Goal: Task Accomplishment & Management: Manage account settings

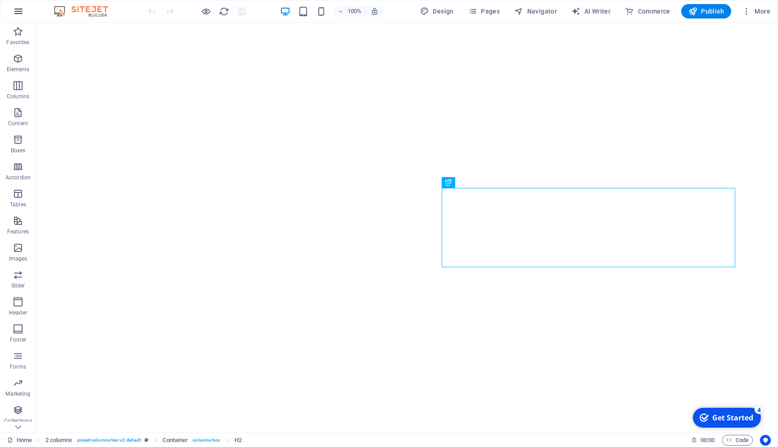
click at [19, 14] on icon "button" at bounding box center [18, 11] width 11 height 11
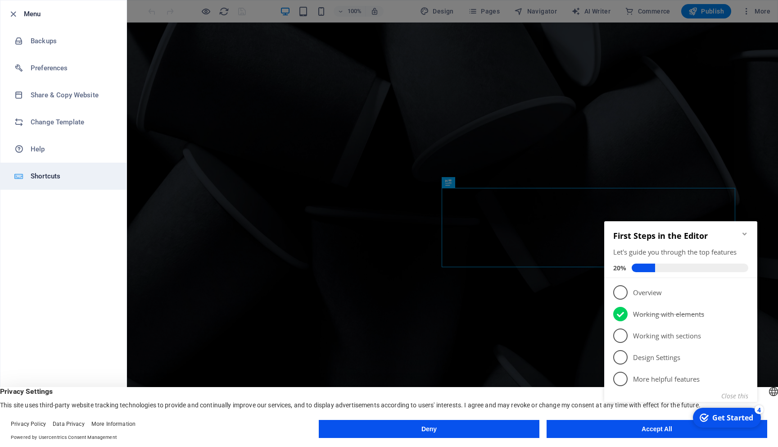
scroll to position [281, 0]
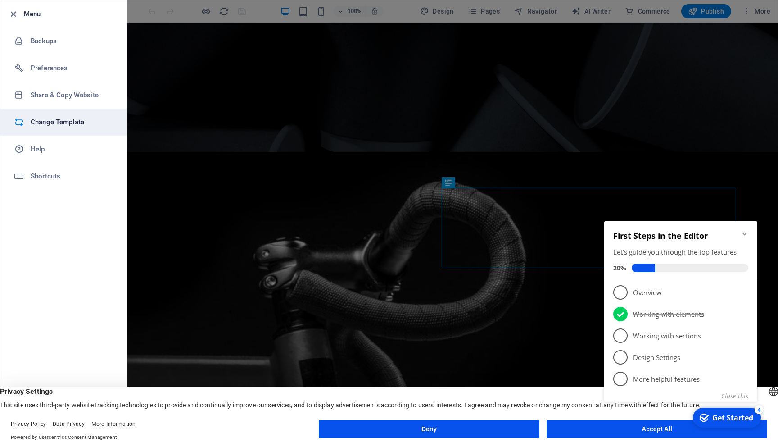
click at [56, 121] on h6 "Change Template" at bounding box center [72, 122] width 83 height 11
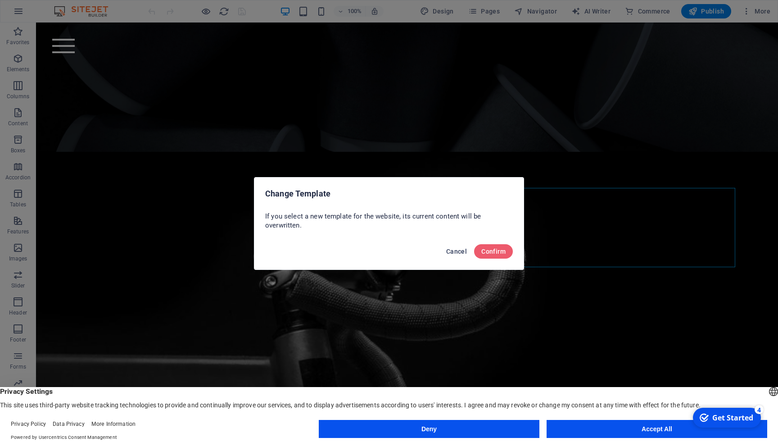
click at [454, 254] on span "Cancel" at bounding box center [456, 251] width 21 height 7
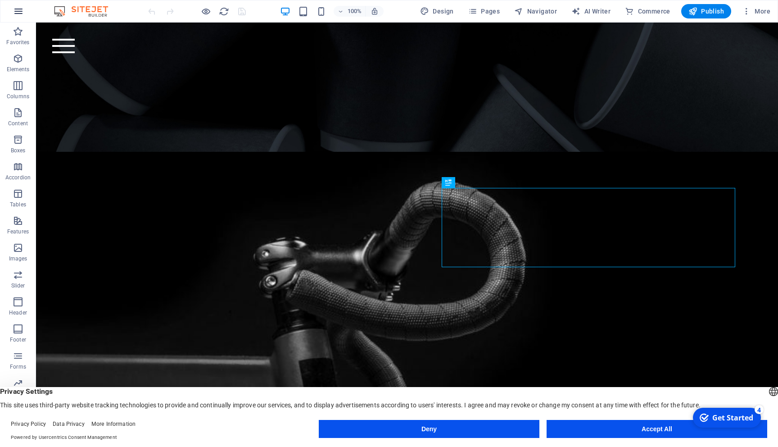
click at [21, 6] on icon "button" at bounding box center [18, 11] width 11 height 11
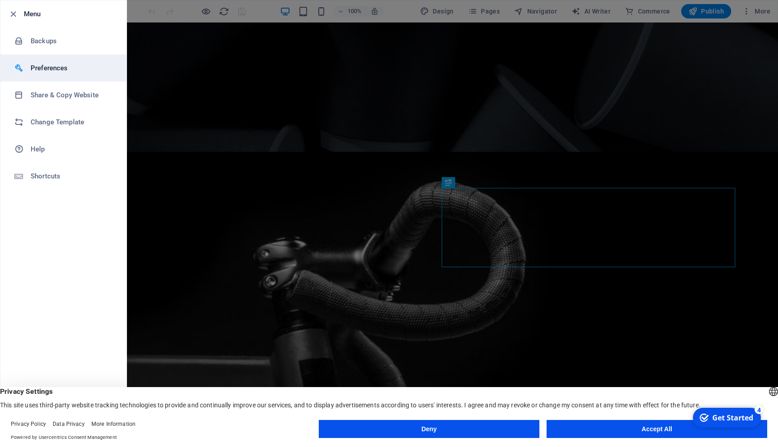
click at [54, 64] on h6 "Preferences" at bounding box center [72, 68] width 83 height 11
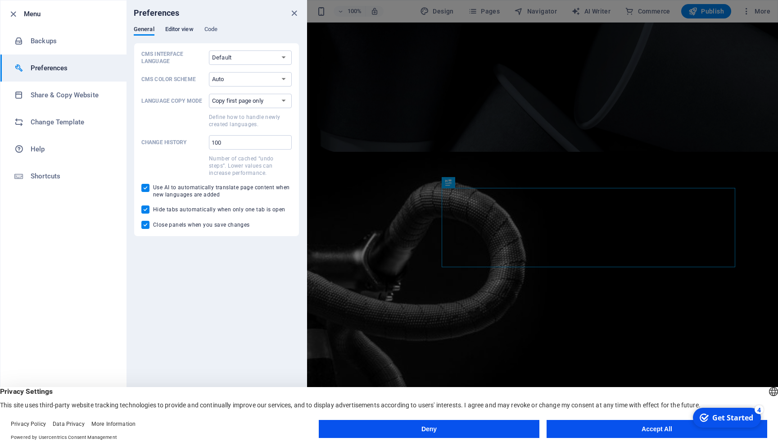
click at [173, 31] on span "Editor view" at bounding box center [179, 30] width 28 height 13
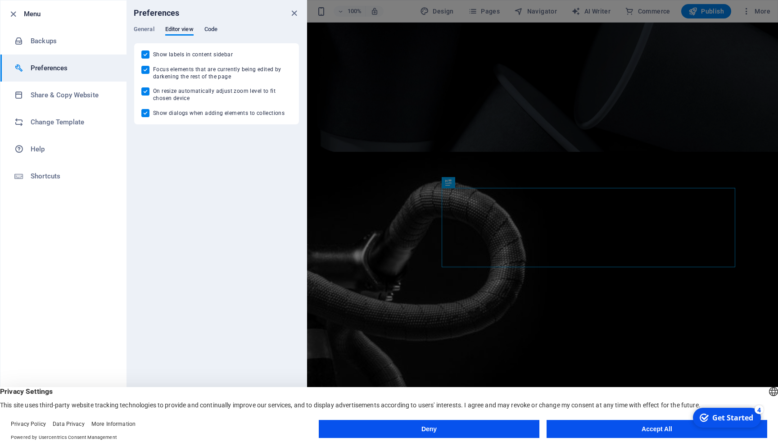
click at [217, 27] on span "Code" at bounding box center [211, 30] width 13 height 13
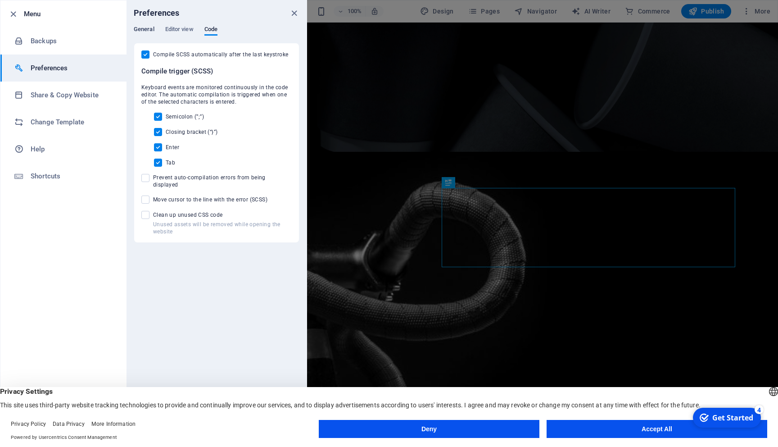
click at [139, 27] on span "General" at bounding box center [144, 30] width 21 height 13
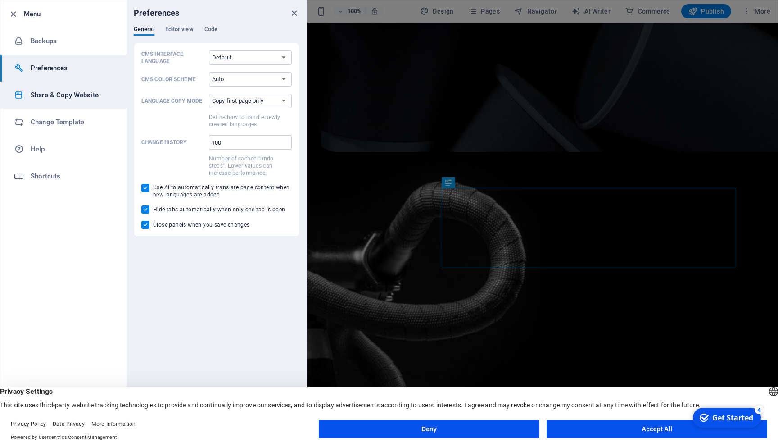
click at [50, 97] on h6 "Share & Copy Website" at bounding box center [72, 95] width 83 height 11
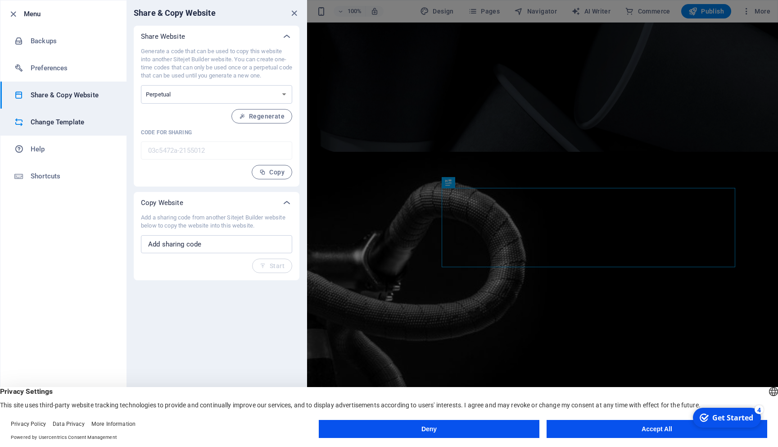
click at [54, 125] on h6 "Change Template" at bounding box center [72, 122] width 83 height 11
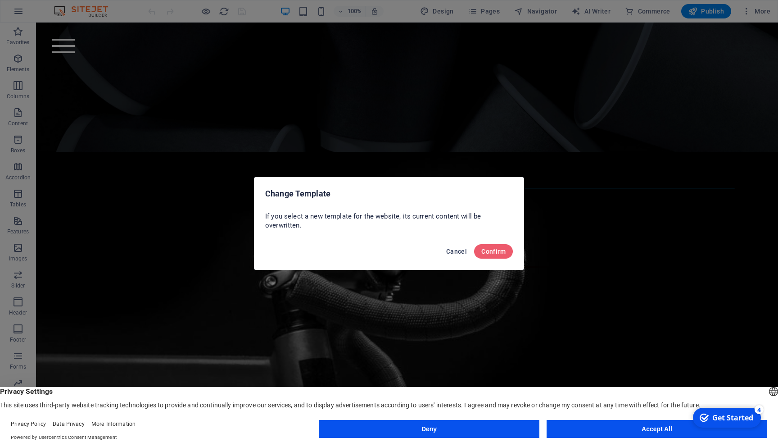
click at [447, 252] on span "Cancel" at bounding box center [456, 251] width 21 height 7
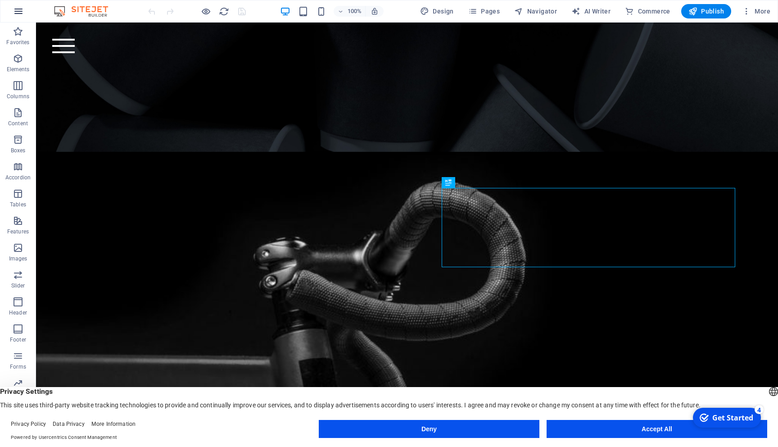
click at [16, 16] on icon "button" at bounding box center [18, 11] width 11 height 11
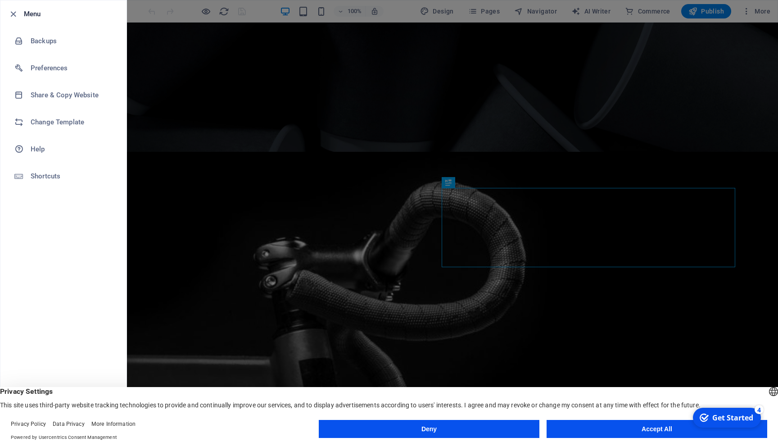
click at [614, 427] on button "Accept All" at bounding box center [657, 429] width 221 height 18
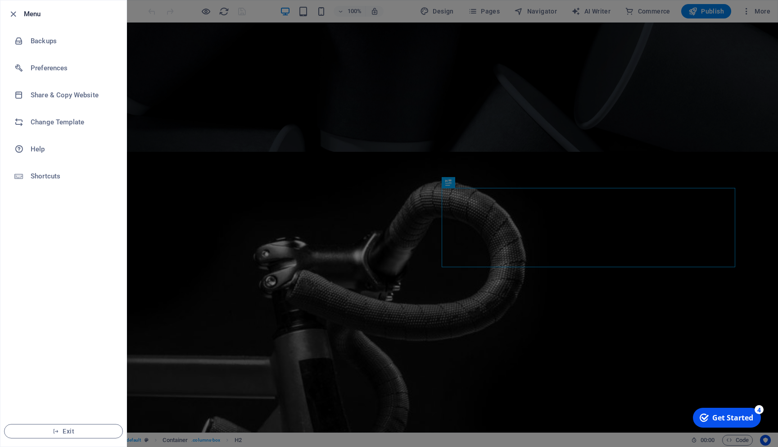
click at [179, 79] on div at bounding box center [389, 223] width 778 height 447
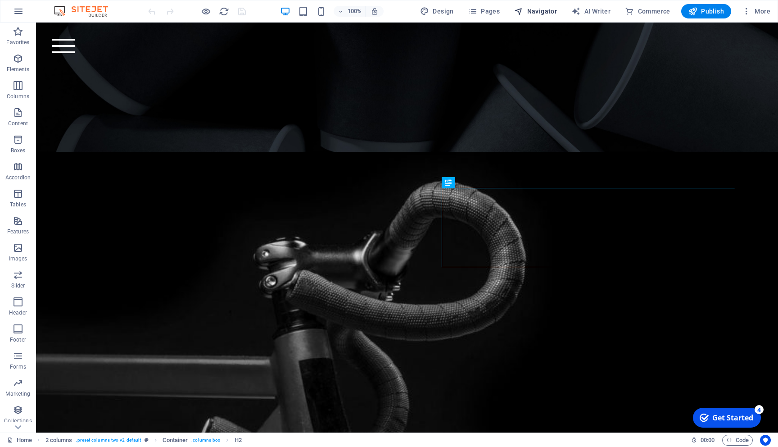
click at [536, 13] on span "Navigator" at bounding box center [535, 11] width 43 height 9
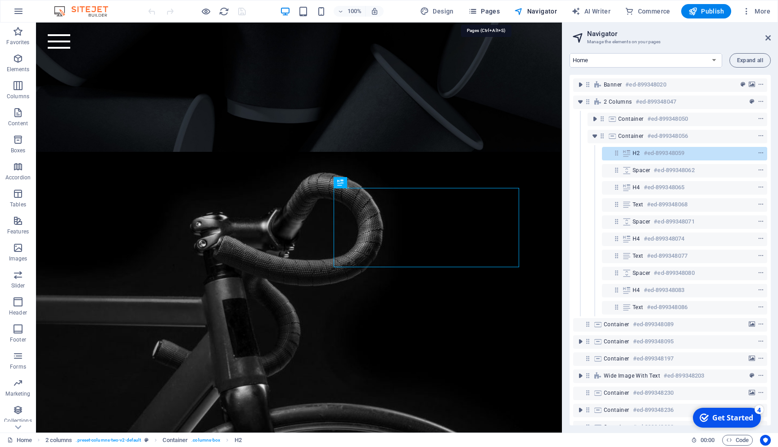
click at [489, 12] on span "Pages" at bounding box center [484, 11] width 32 height 9
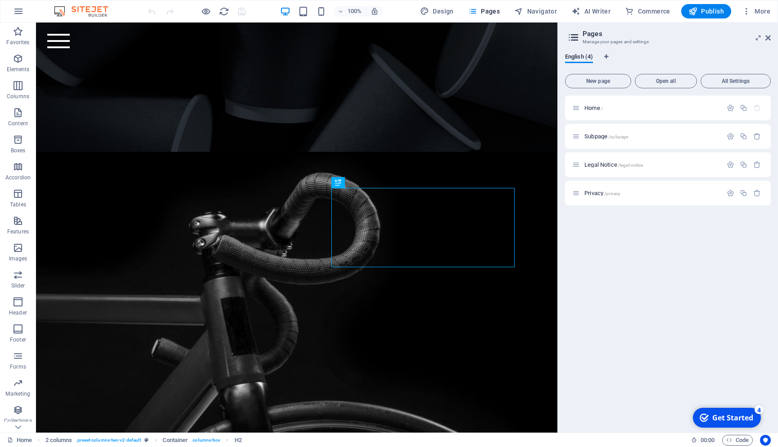
click at [407, 12] on div "100% Design Pages Navigator AI Writer Commerce Publish More" at bounding box center [460, 11] width 628 height 14
drag, startPoint x: 443, startPoint y: 11, endPoint x: 452, endPoint y: 9, distance: 8.9
click at [444, 11] on span "Design" at bounding box center [437, 11] width 34 height 9
select select "rem"
select select "300"
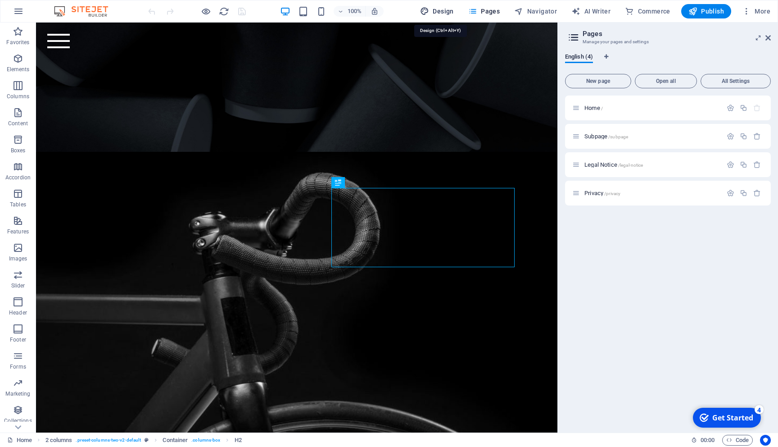
select select "px"
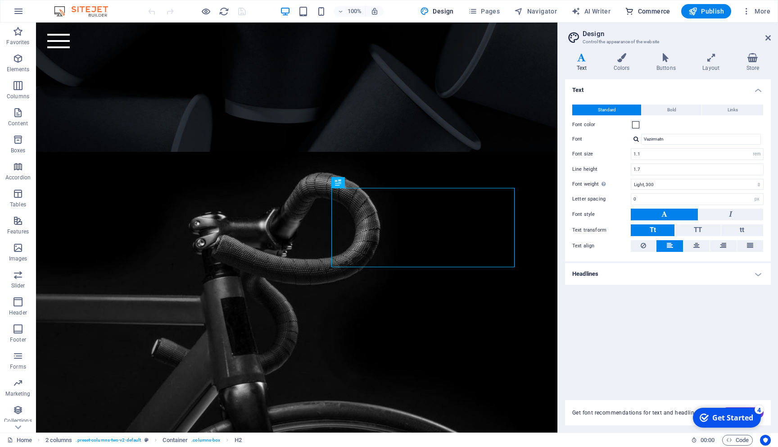
click at [649, 11] on span "Commerce" at bounding box center [647, 11] width 45 height 9
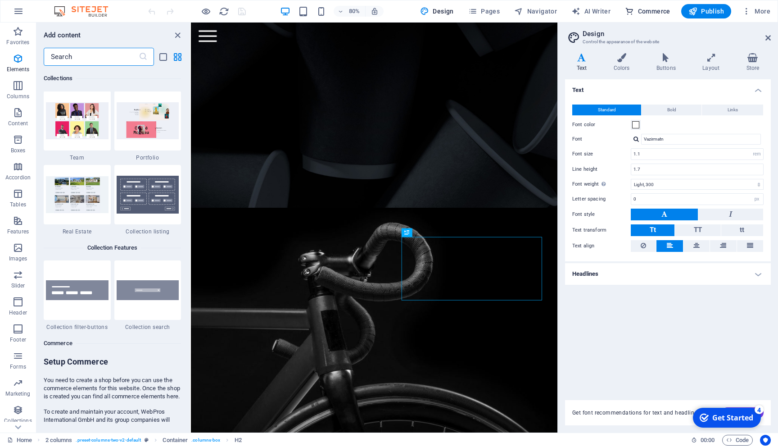
scroll to position [8681, 0]
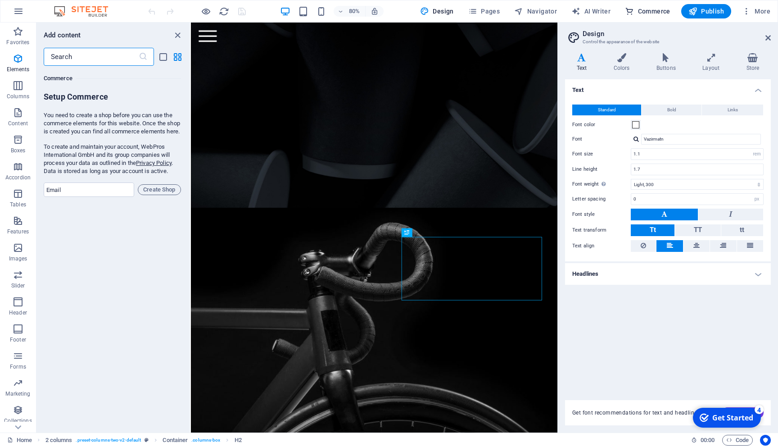
click at [649, 11] on span "Commerce" at bounding box center [647, 11] width 45 height 9
drag, startPoint x: 180, startPoint y: 35, endPoint x: 318, endPoint y: 12, distance: 139.8
click at [180, 35] on icon "close panel" at bounding box center [178, 35] width 10 height 10
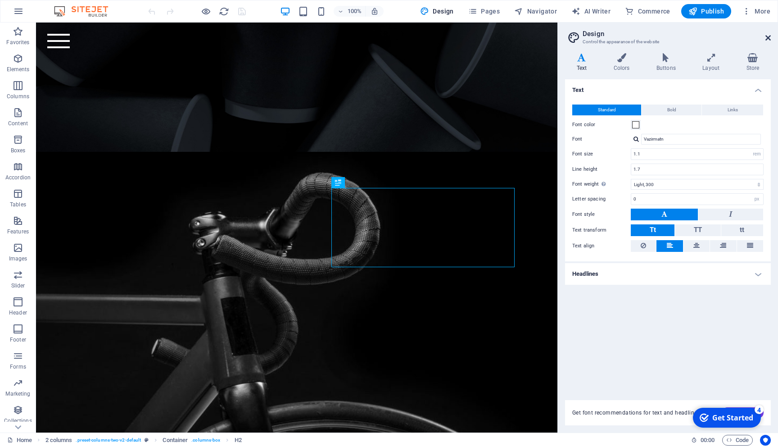
click at [766, 37] on icon at bounding box center [768, 37] width 5 height 7
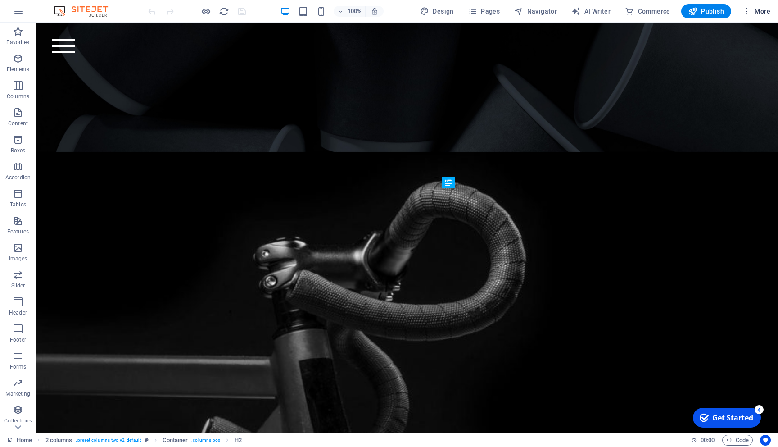
click at [750, 10] on icon "button" at bounding box center [746, 11] width 9 height 9
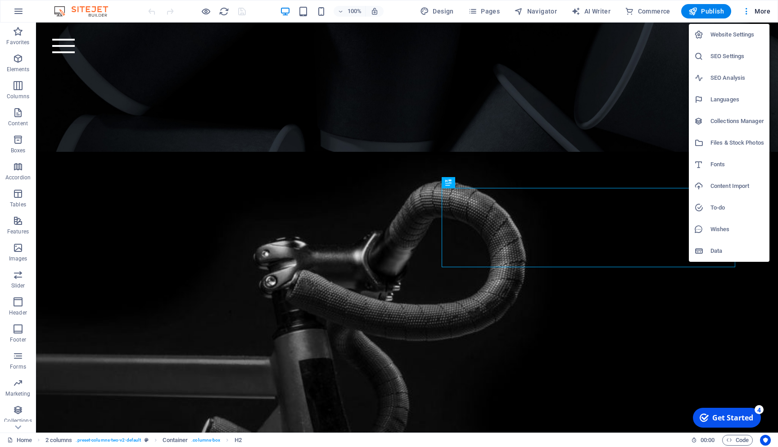
click at [734, 33] on h6 "Website Settings" at bounding box center [738, 34] width 54 height 11
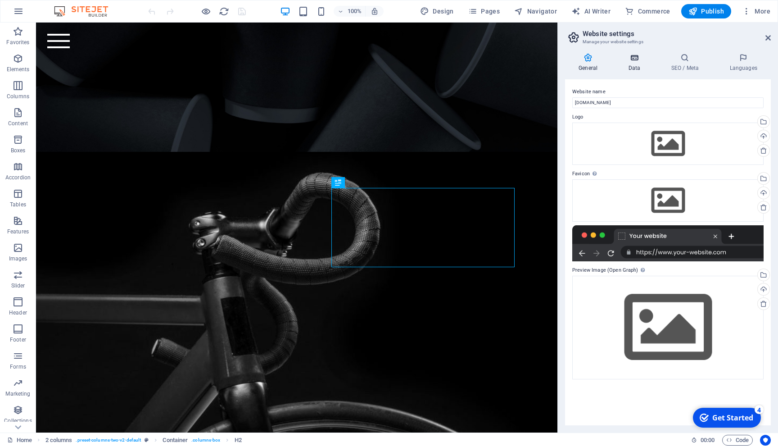
click at [638, 62] on icon at bounding box center [634, 57] width 39 height 9
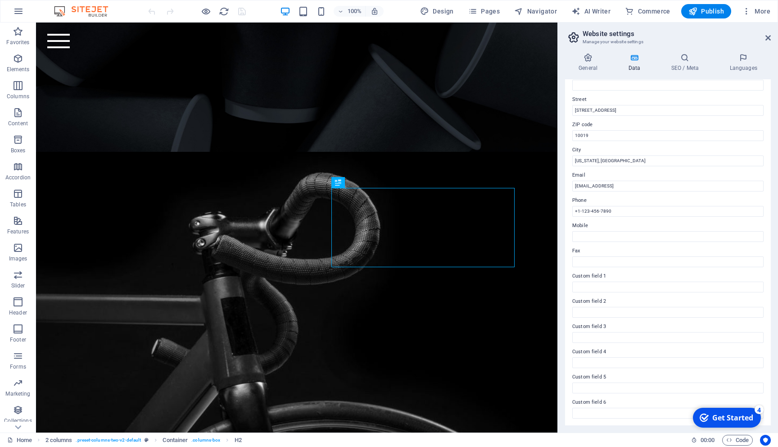
scroll to position [0, 0]
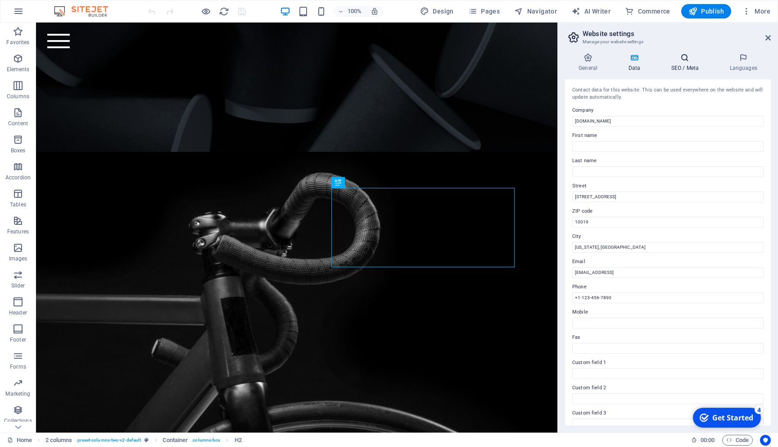
click at [679, 63] on h4 "SEO / Meta" at bounding box center [687, 62] width 59 height 19
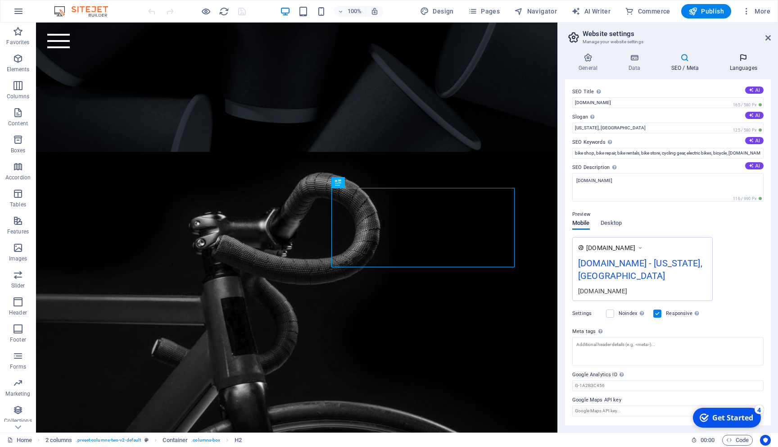
click at [743, 59] on icon at bounding box center [743, 57] width 55 height 9
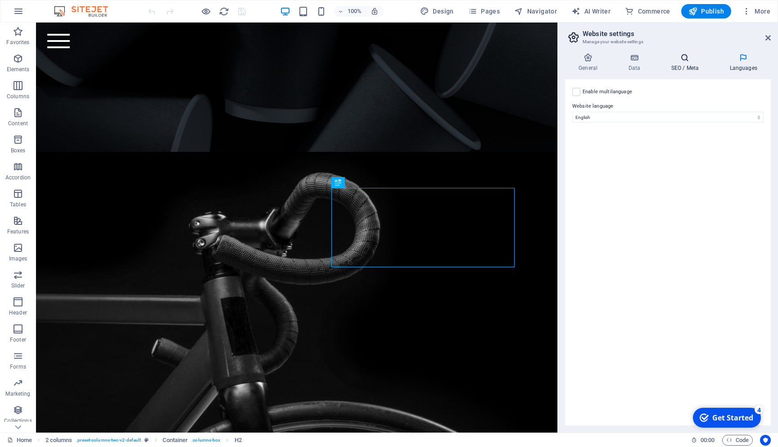
click at [690, 55] on icon at bounding box center [685, 57] width 55 height 9
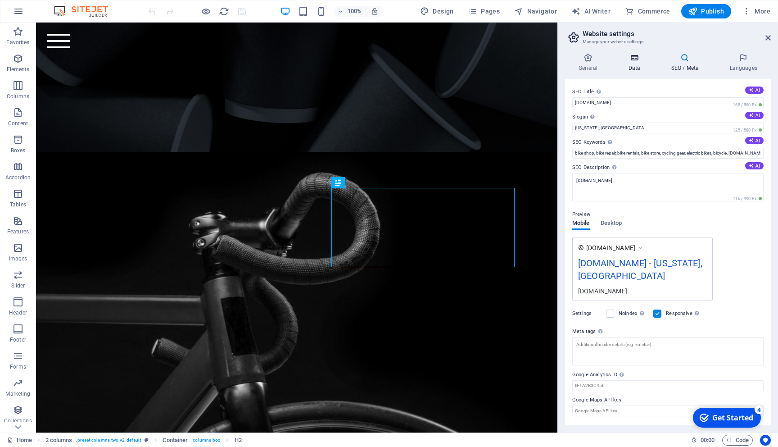
click at [645, 64] on h4 "Data" at bounding box center [636, 62] width 43 height 19
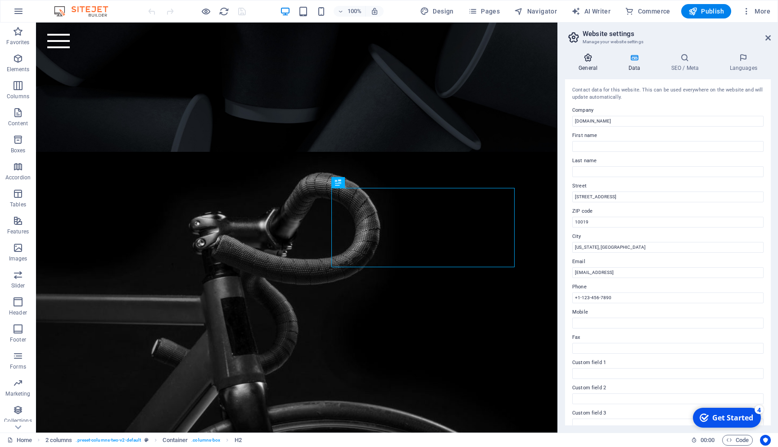
click at [575, 62] on icon at bounding box center [588, 57] width 46 height 9
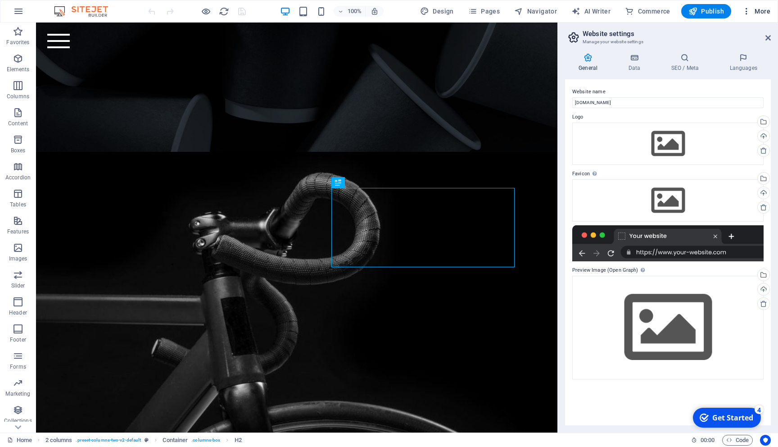
click at [745, 14] on icon "button" at bounding box center [746, 11] width 9 height 9
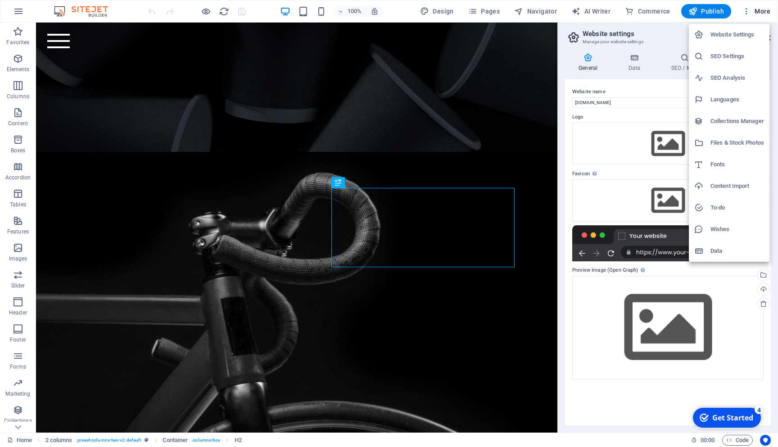
click at [733, 123] on h6 "Collections Manager" at bounding box center [738, 121] width 54 height 11
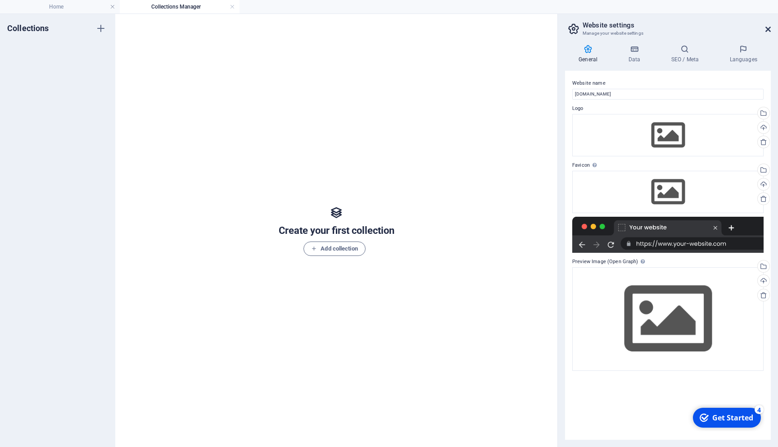
click at [767, 27] on icon at bounding box center [768, 29] width 5 height 7
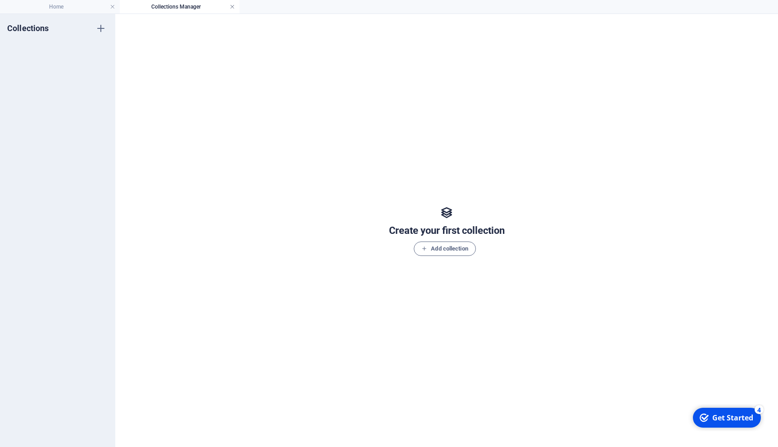
click at [231, 7] on link at bounding box center [232, 7] width 5 height 9
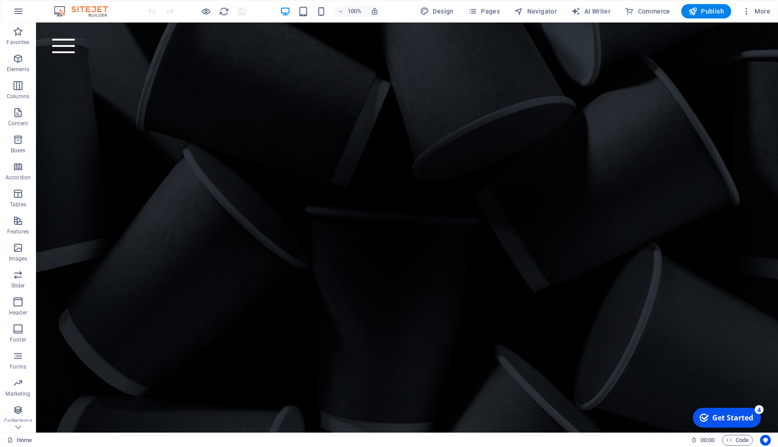
scroll to position [281, 0]
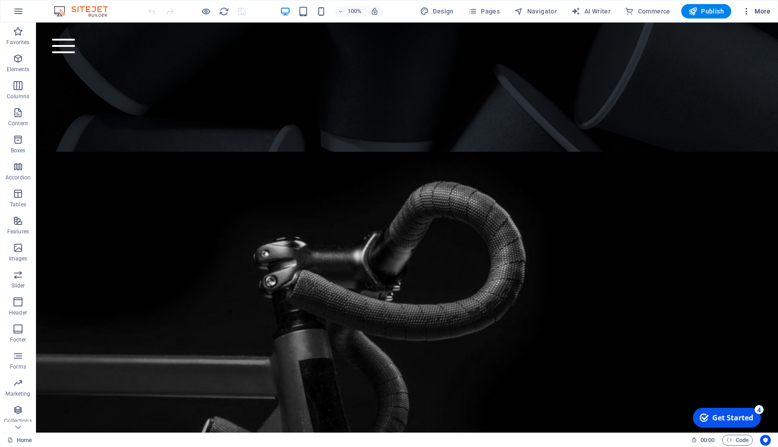
click at [746, 13] on icon "button" at bounding box center [746, 11] width 9 height 9
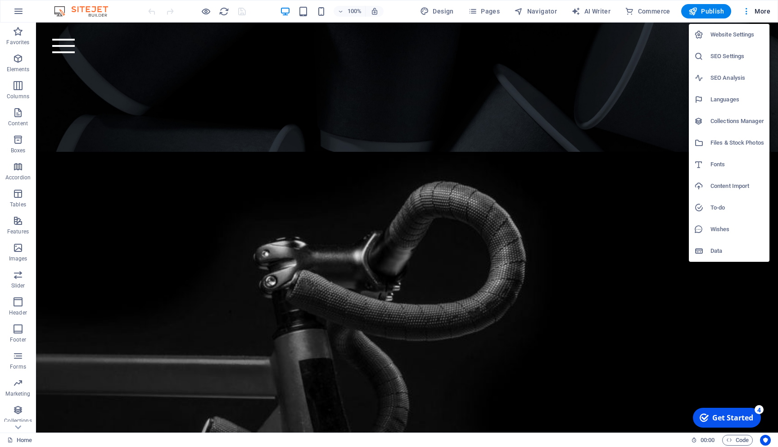
click at [730, 144] on h6 "Files & Stock Photos" at bounding box center [738, 142] width 54 height 11
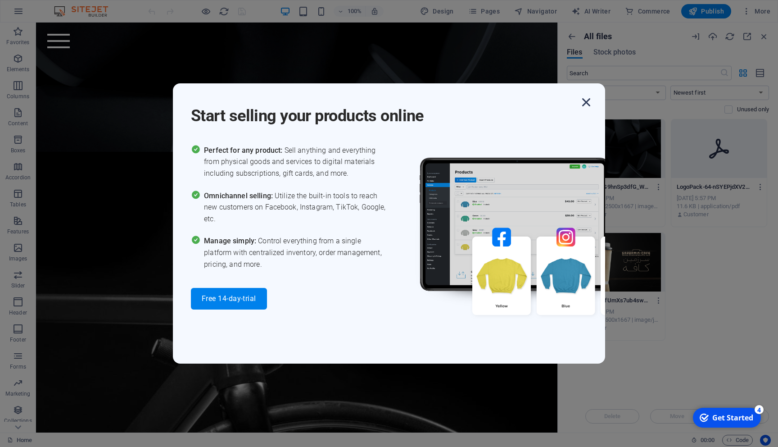
click at [592, 102] on icon "button" at bounding box center [586, 102] width 16 height 16
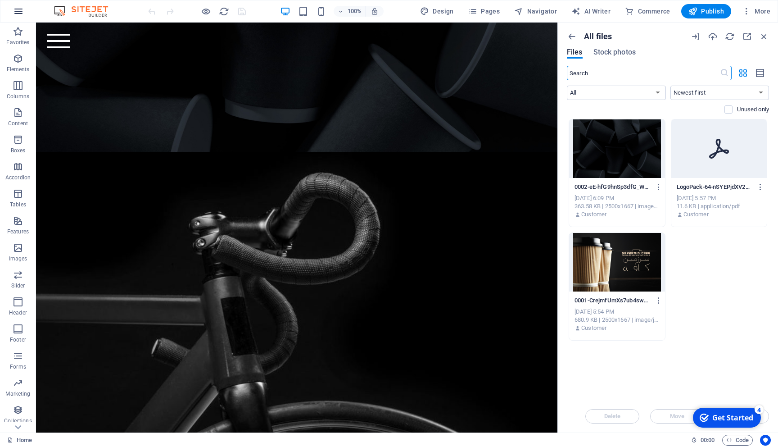
click at [23, 14] on icon "button" at bounding box center [18, 11] width 11 height 11
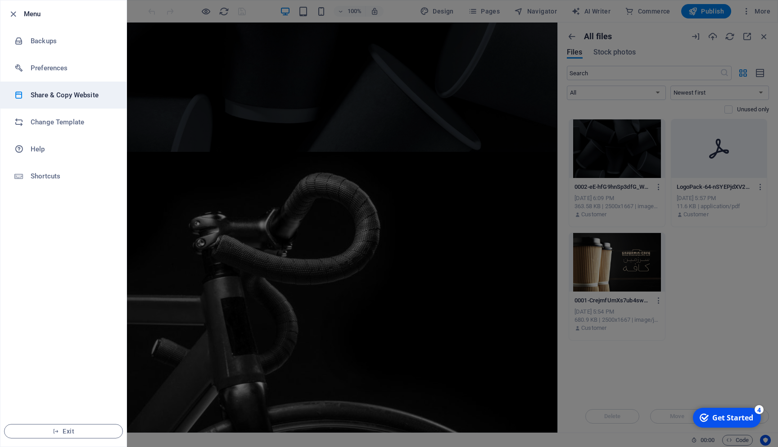
click at [64, 95] on h6 "Share & Copy Website" at bounding box center [72, 95] width 83 height 11
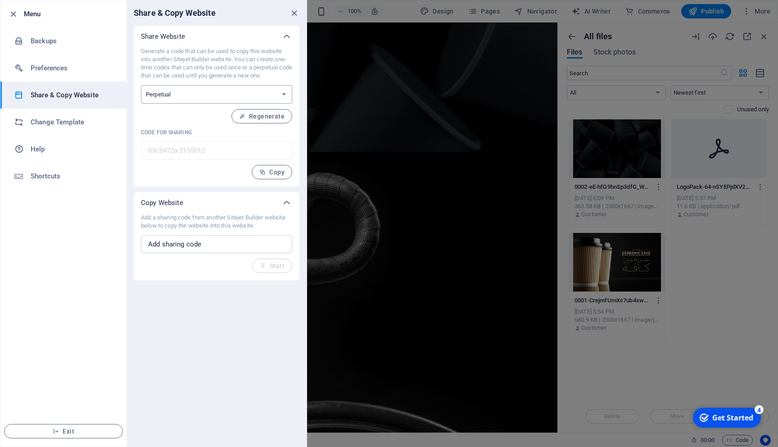
click at [240, 94] on select "One-time Perpetual" at bounding box center [216, 94] width 151 height 18
select select "onetime"
click at [141, 85] on select "One-time Perpetual" at bounding box center [216, 94] width 151 height 18
click at [297, 12] on icon "close" at bounding box center [294, 13] width 10 height 10
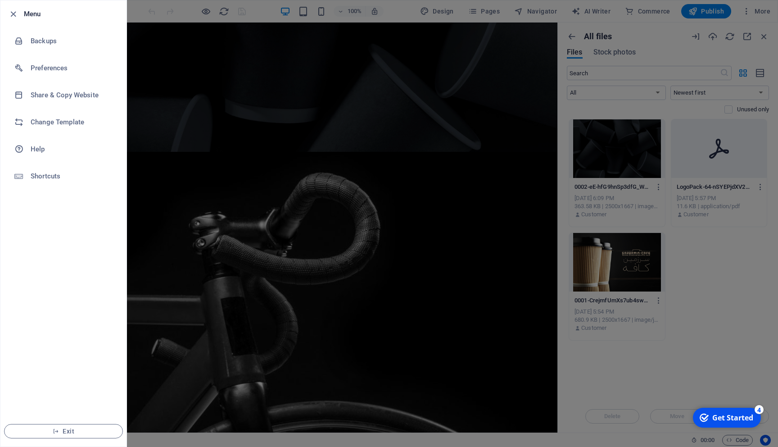
click at [186, 52] on div at bounding box center [389, 223] width 778 height 447
